Goal: Find specific fact: Find specific fact

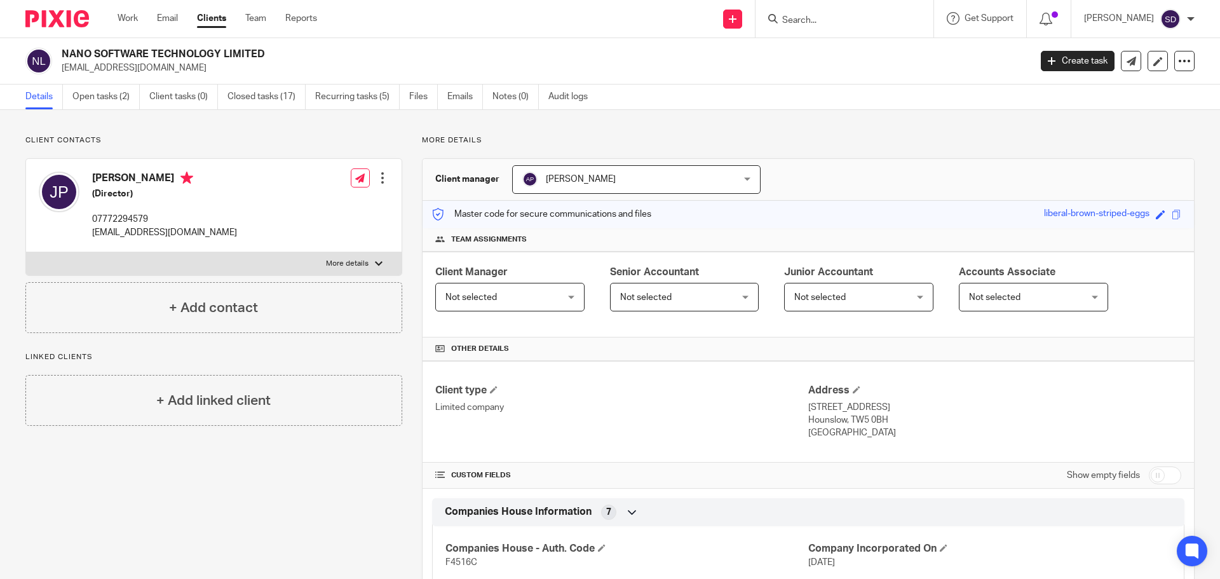
scroll to position [572, 0]
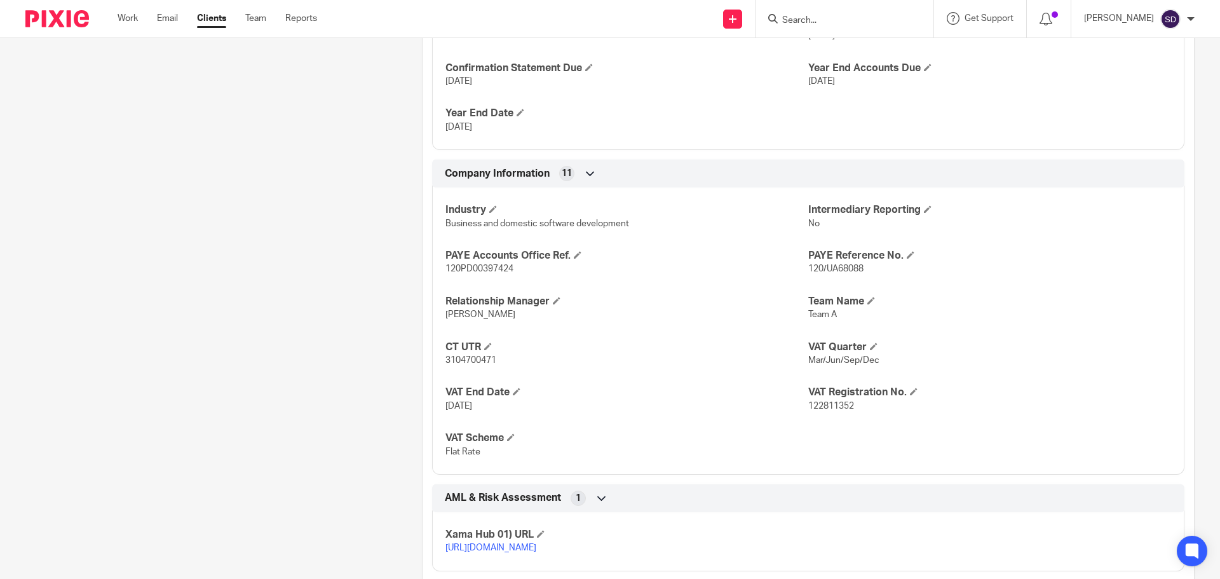
click at [470, 360] on span "3104700471" at bounding box center [470, 360] width 51 height 9
click at [516, 360] on p "3104700471" at bounding box center [626, 360] width 363 height 13
click at [480, 359] on span "3104700471" at bounding box center [470, 360] width 51 height 9
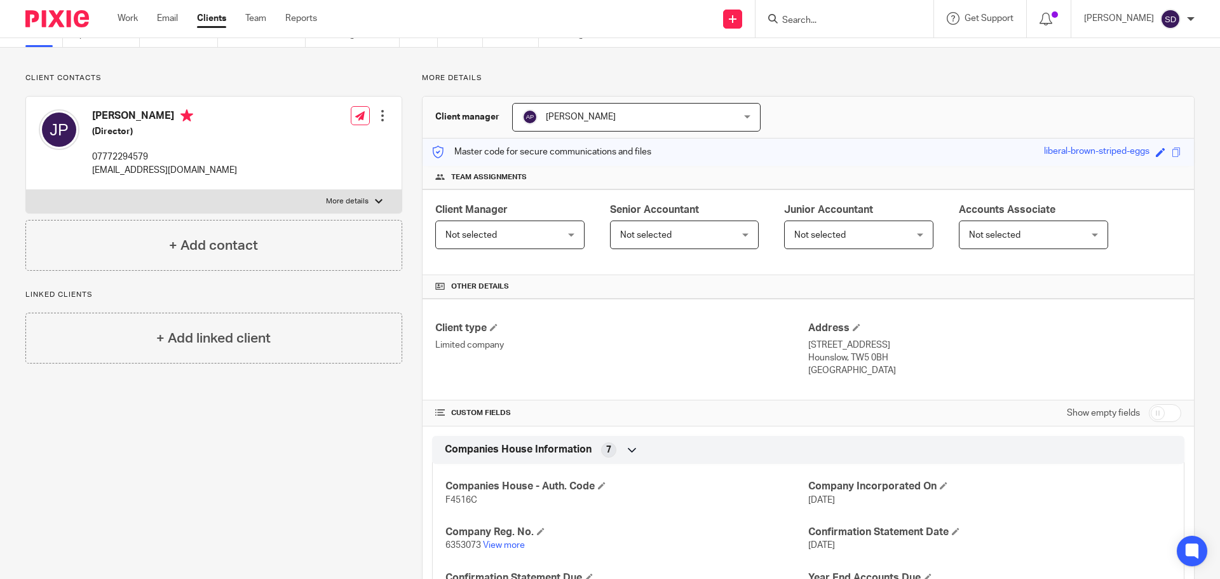
scroll to position [0, 0]
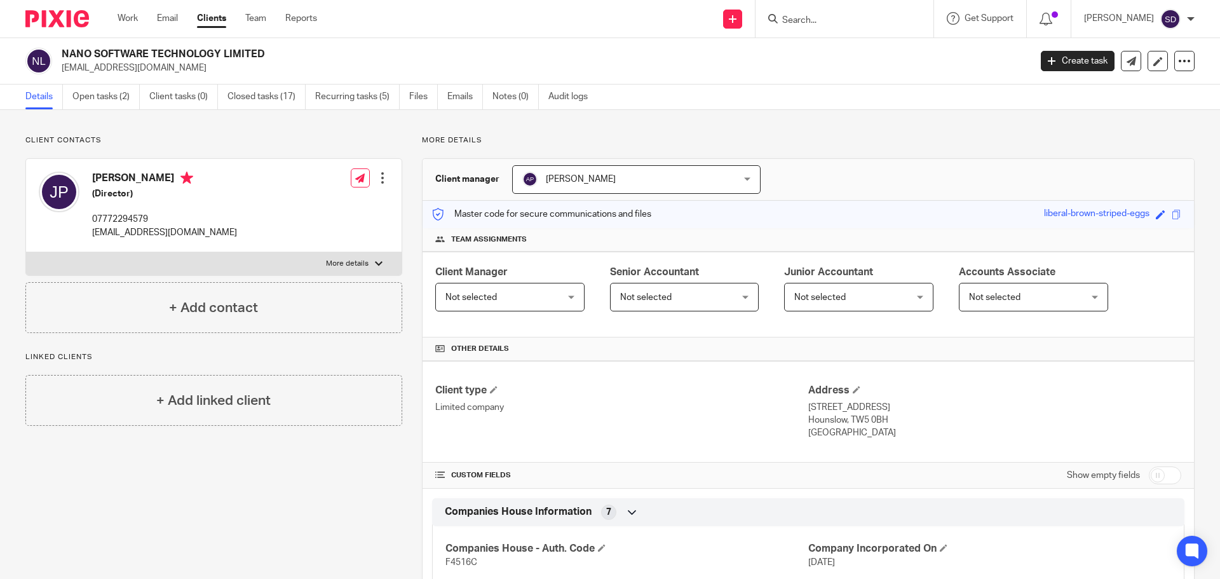
drag, startPoint x: 287, startPoint y: 53, endPoint x: 61, endPoint y: 48, distance: 226.3
click at [61, 48] on div "NANO SOFTWARE TECHNOLOGY LIMITED [EMAIL_ADDRESS][DOMAIN_NAME]" at bounding box center [523, 61] width 996 height 27
copy h2 "NANO SOFTWARE TECHNOLOGY LIMITED"
